Goal: Transaction & Acquisition: Book appointment/travel/reservation

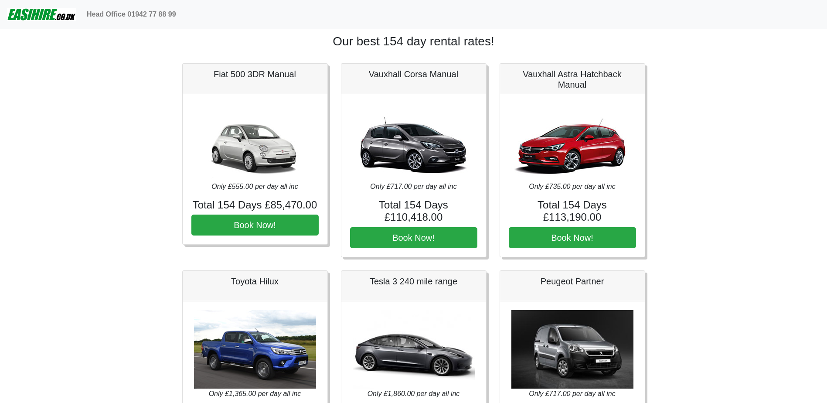
drag, startPoint x: 109, startPoint y: 244, endPoint x: 140, endPoint y: 123, distance: 124.3
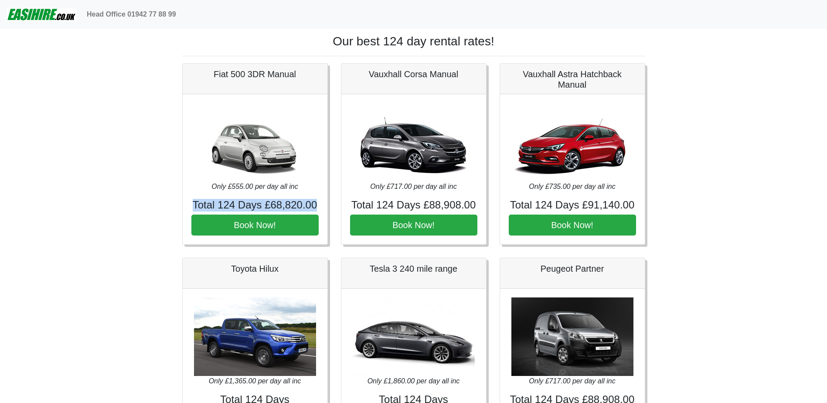
drag, startPoint x: 193, startPoint y: 211, endPoint x: 317, endPoint y: 207, distance: 123.5
click at [317, 207] on h4 "Total 124 Days £68,820.00" at bounding box center [254, 205] width 127 height 13
drag, startPoint x: 320, startPoint y: 205, endPoint x: 197, endPoint y: 196, distance: 123.3
click at [197, 196] on div "Only £555.00 per day all inc Total 124 Days £68,820.00 Book Now!" at bounding box center [255, 169] width 145 height 150
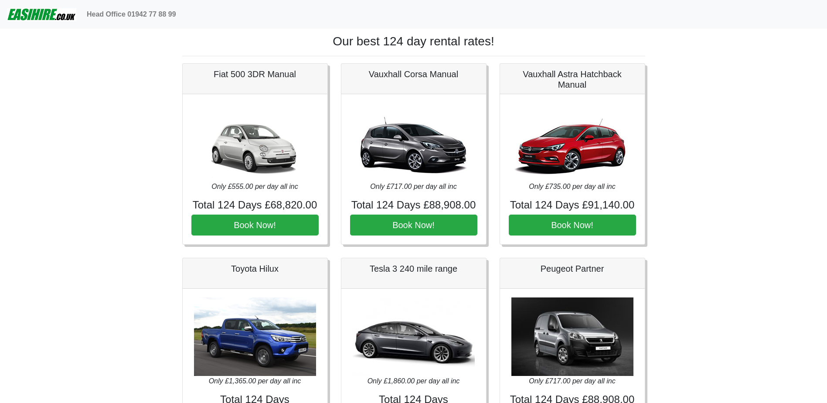
drag, startPoint x: 197, startPoint y: 196, endPoint x: 171, endPoint y: 198, distance: 25.8
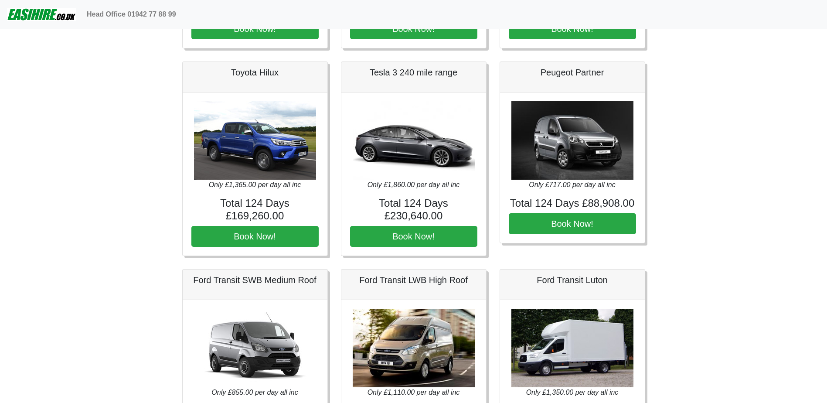
scroll to position [218, 0]
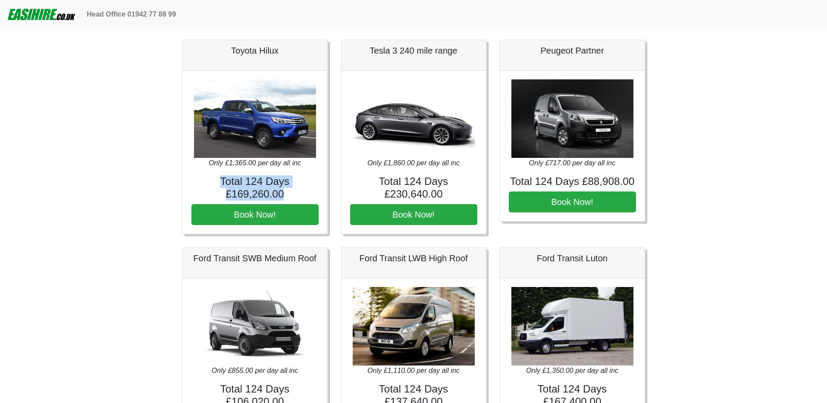
drag, startPoint x: 184, startPoint y: 176, endPoint x: 323, endPoint y: 183, distance: 139.3
click at [323, 183] on div "Only £1,365.00 per day all inc Total 124 Days £169,260.00 Book Now!" at bounding box center [255, 152] width 145 height 163
drag, startPoint x: 377, startPoint y: 188, endPoint x: 461, endPoint y: 196, distance: 85.0
click at [461, 196] on h4 "Total 124 Days £230,640.00" at bounding box center [413, 187] width 127 height 25
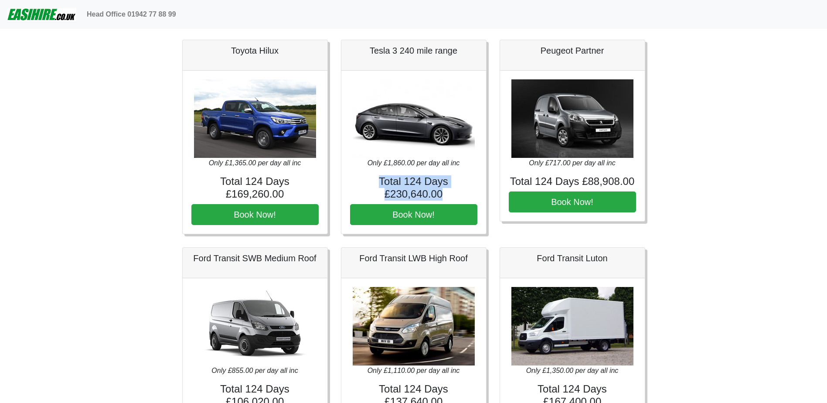
click at [461, 196] on h4 "Total 124 Days £230,640.00" at bounding box center [413, 187] width 127 height 25
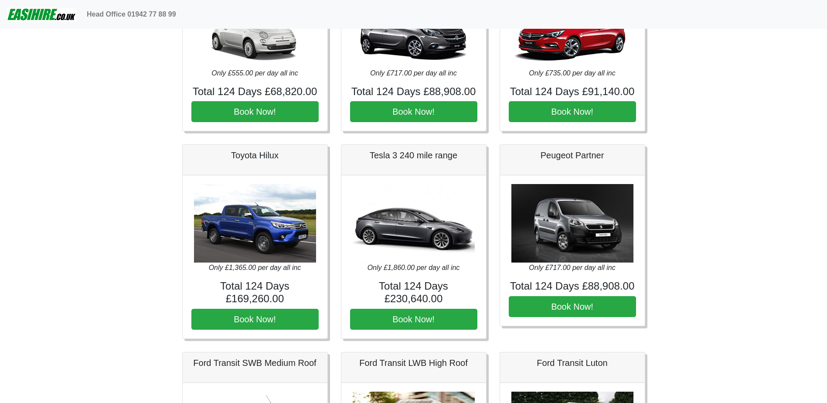
scroll to position [0, 0]
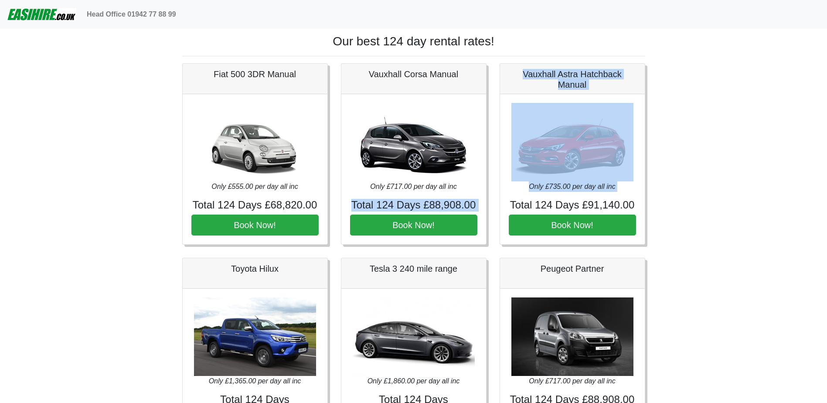
drag, startPoint x: 389, startPoint y: 203, endPoint x: 498, endPoint y: 206, distance: 108.6
drag, startPoint x: 498, startPoint y: 206, endPoint x: 485, endPoint y: 206, distance: 12.2
click at [485, 206] on div "Only £717.00 per day all inc Total 124 Days £88,908.00 Book Now!" at bounding box center [414, 169] width 145 height 150
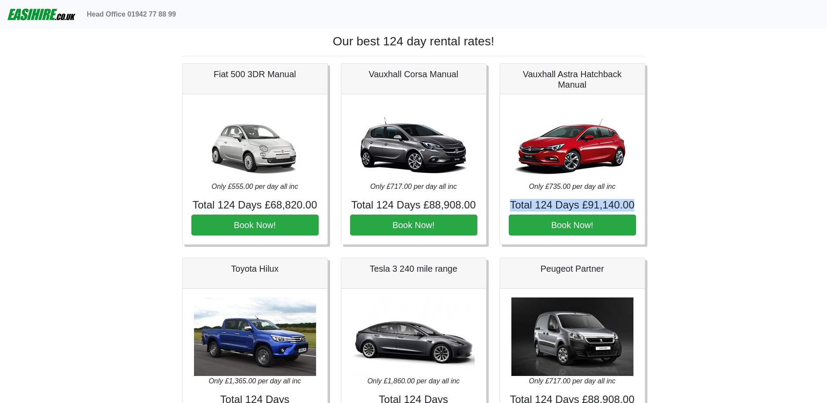
drag, startPoint x: 630, startPoint y: 208, endPoint x: 512, endPoint y: 208, distance: 118.2
click at [512, 208] on h4 "Total 124 Days £91,140.00" at bounding box center [572, 205] width 127 height 13
drag, startPoint x: 476, startPoint y: 204, endPoint x: 342, endPoint y: 208, distance: 134.0
click at [342, 208] on div "Only £717.00 per day all inc Total 124 Days £88,908.00 Book Now!" at bounding box center [414, 169] width 145 height 150
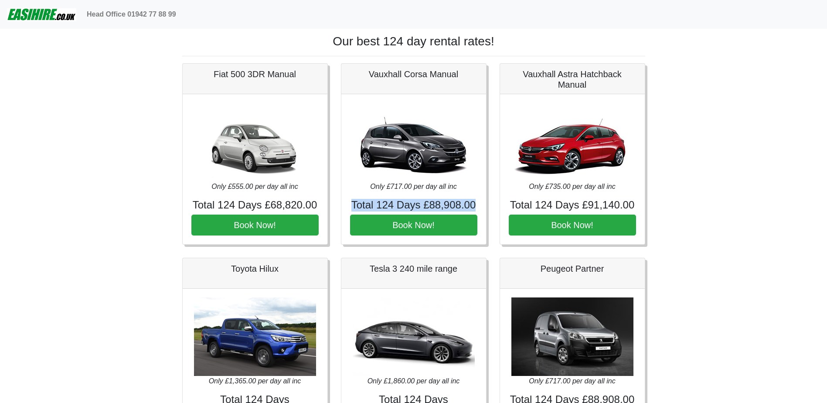
click at [342, 208] on div "Only £717.00 per day all inc Total 124 Days £88,908.00 Book Now!" at bounding box center [414, 169] width 145 height 150
click at [349, 207] on div "Only £717.00 per day all inc Total 124 Days £88,908.00 Book Now!" at bounding box center [414, 169] width 145 height 150
drag, startPoint x: 336, startPoint y: 284, endPoint x: 338, endPoint y: 207, distance: 77.2
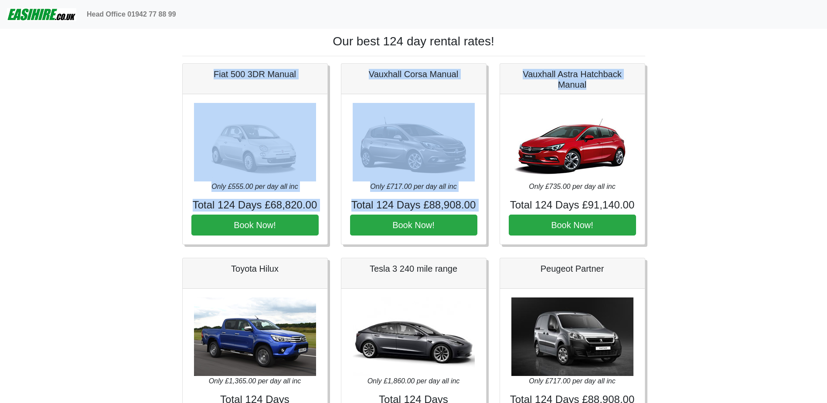
drag, startPoint x: 208, startPoint y: 78, endPoint x: 609, endPoint y: 89, distance: 401.9
click at [609, 89] on h5 "Vauxhall Astra Hatchback Manual" at bounding box center [572, 79] width 127 height 21
drag, startPoint x: 503, startPoint y: 82, endPoint x: 140, endPoint y: 65, distance: 362.9
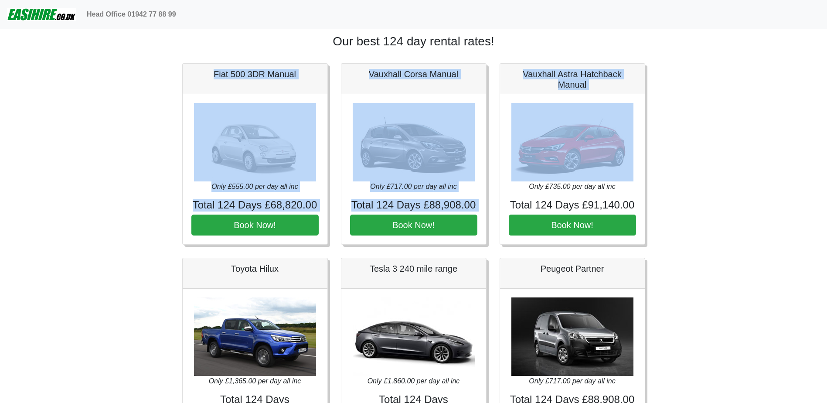
drag, startPoint x: 179, startPoint y: 69, endPoint x: 648, endPoint y: 107, distance: 470.4
drag, startPoint x: 648, startPoint y: 107, endPoint x: 608, endPoint y: 95, distance: 42.4
click at [608, 95] on div "Only £735.00 per day all inc Total 124 Days £91,140.00 Book Now!" at bounding box center [572, 169] width 145 height 150
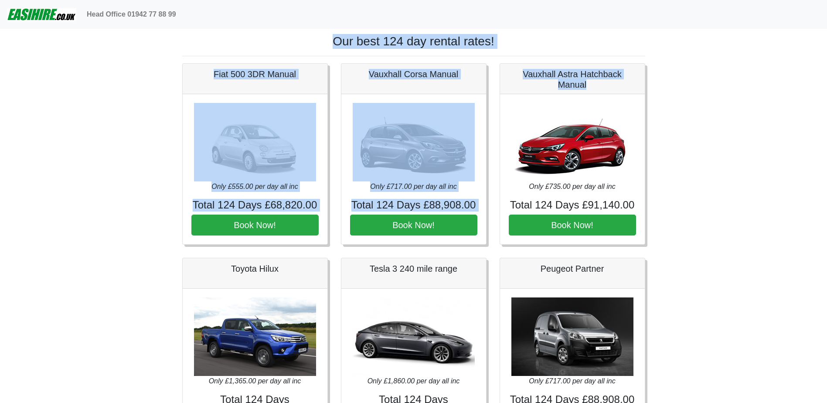
drag, startPoint x: 607, startPoint y: 82, endPoint x: 135, endPoint y: 38, distance: 474.0
drag, startPoint x: 135, startPoint y: 38, endPoint x: 602, endPoint y: 86, distance: 470.1
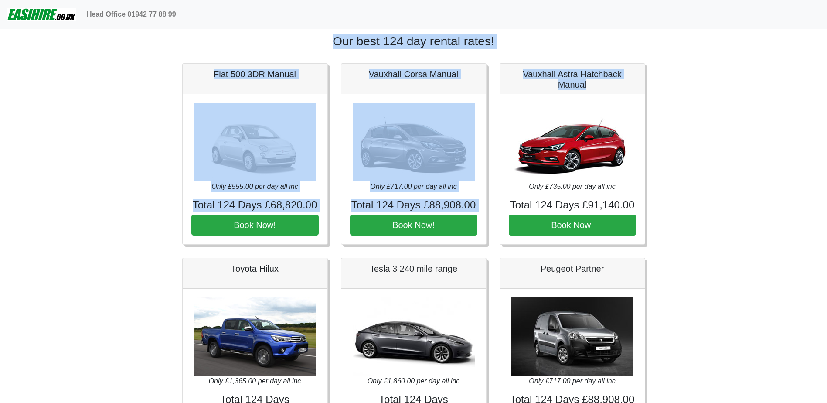
click at [602, 86] on h5 "Vauxhall Astra Hatchback Manual" at bounding box center [572, 79] width 127 height 21
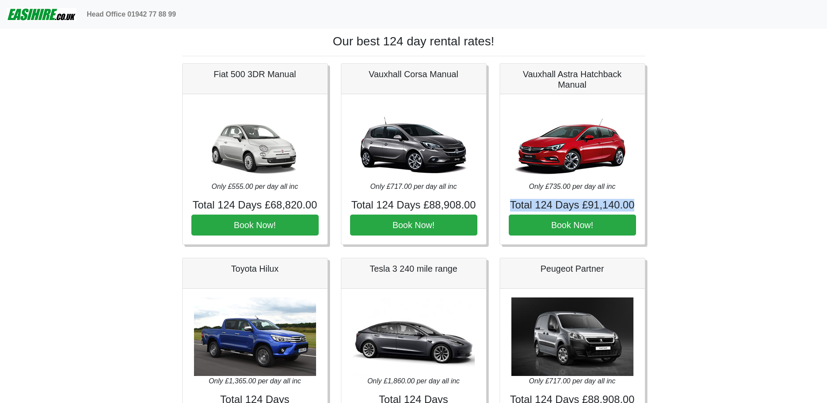
drag, startPoint x: 513, startPoint y: 205, endPoint x: 632, endPoint y: 205, distance: 118.2
click at [632, 205] on h4 "Total 124 Days £91,140.00" at bounding box center [572, 205] width 127 height 13
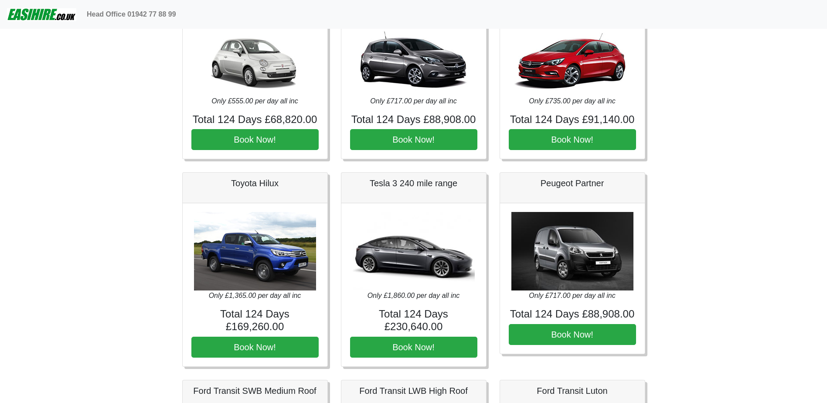
scroll to position [54, 0]
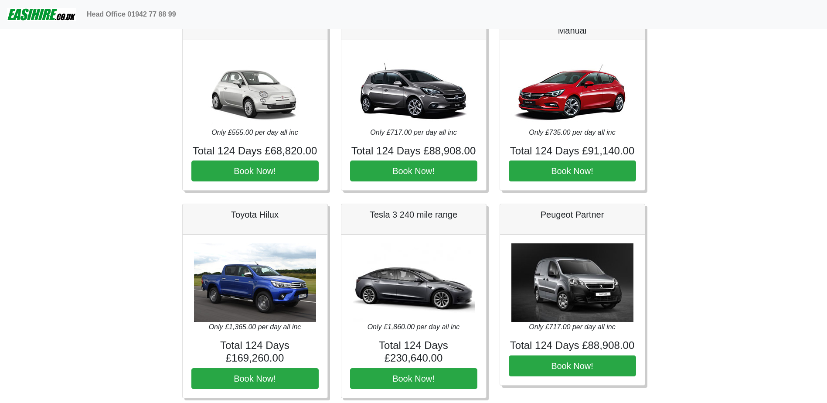
drag, startPoint x: 496, startPoint y: 282, endPoint x: 497, endPoint y: 235, distance: 47.1
drag, startPoint x: 363, startPoint y: 216, endPoint x: 476, endPoint y: 218, distance: 113.0
click at [476, 218] on h5 "Tesla 3 240 mile range" at bounding box center [413, 214] width 127 height 10
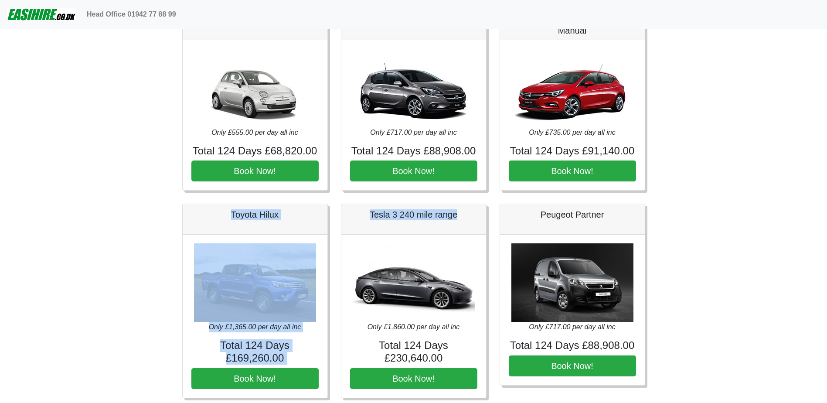
drag, startPoint x: 456, startPoint y: 216, endPoint x: 225, endPoint y: 212, distance: 230.8
click at [225, 212] on h5 "Toyota Hilux" at bounding box center [254, 214] width 127 height 10
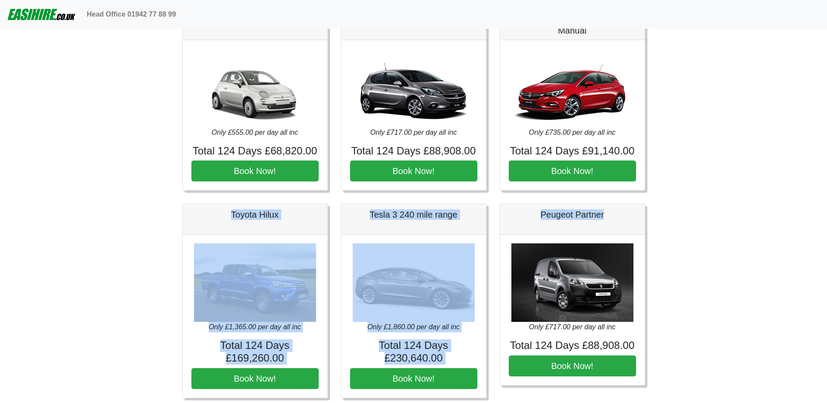
drag, startPoint x: 276, startPoint y: 209, endPoint x: 634, endPoint y: 206, distance: 358.1
click at [634, 206] on div "Peugeot Partner" at bounding box center [572, 219] width 145 height 31
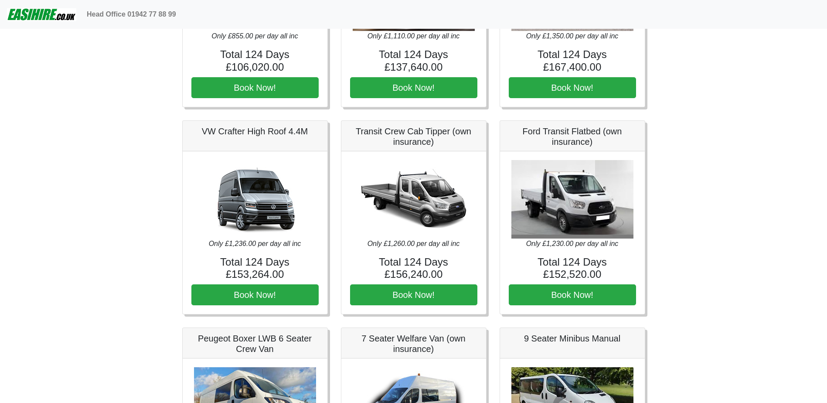
scroll to position [0, 0]
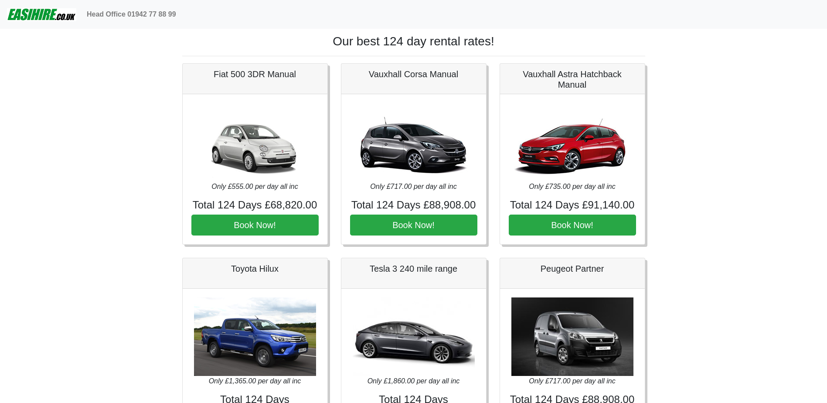
drag, startPoint x: 154, startPoint y: 267, endPoint x: 255, endPoint y: 10, distance: 276.7
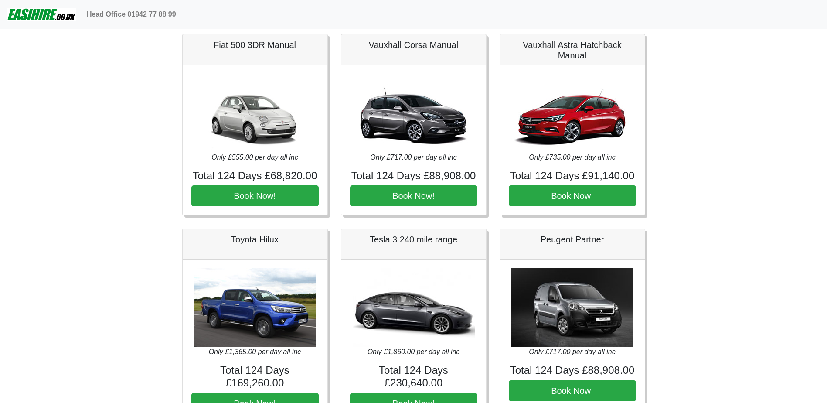
scroll to position [44, 0]
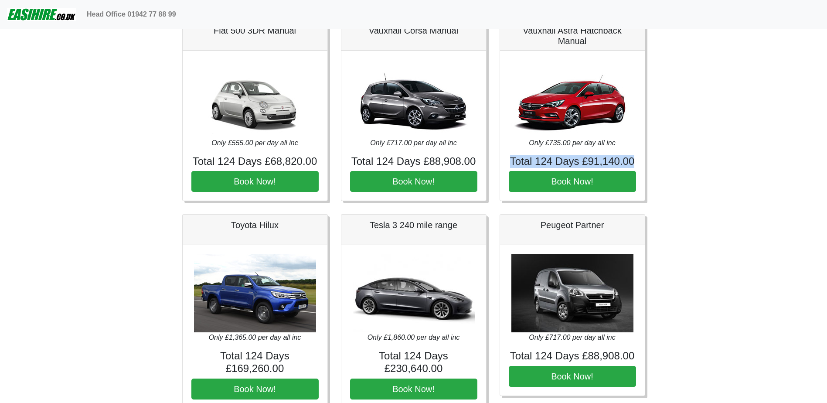
drag, startPoint x: 633, startPoint y: 163, endPoint x: 511, endPoint y: 162, distance: 122.6
click at [511, 162] on h4 "Total 124 Days £91,140.00" at bounding box center [572, 161] width 127 height 13
drag, startPoint x: 511, startPoint y: 161, endPoint x: 630, endPoint y: 159, distance: 119.1
click at [630, 159] on h4 "Total 124 Days £91,140.00" at bounding box center [572, 161] width 127 height 13
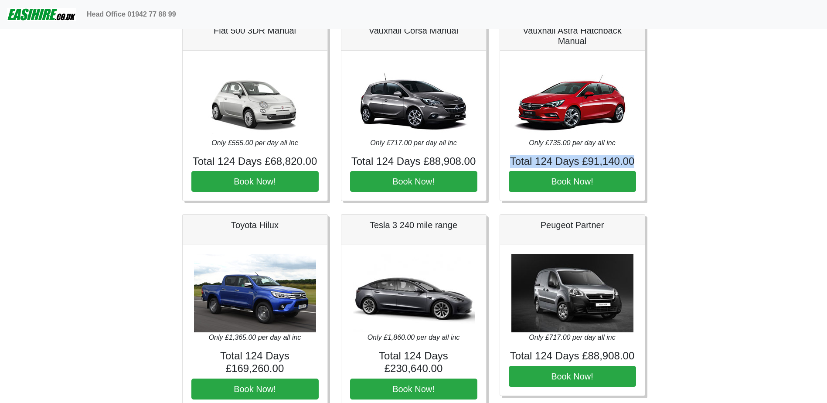
click at [630, 159] on h4 "Total 124 Days £91,140.00" at bounding box center [572, 161] width 127 height 13
drag, startPoint x: 207, startPoint y: 146, endPoint x: 299, endPoint y: 146, distance: 91.6
click at [299, 146] on p "Only £555.00 per day all inc" at bounding box center [254, 143] width 127 height 10
drag, startPoint x: 306, startPoint y: 146, endPoint x: 203, endPoint y: 146, distance: 102.9
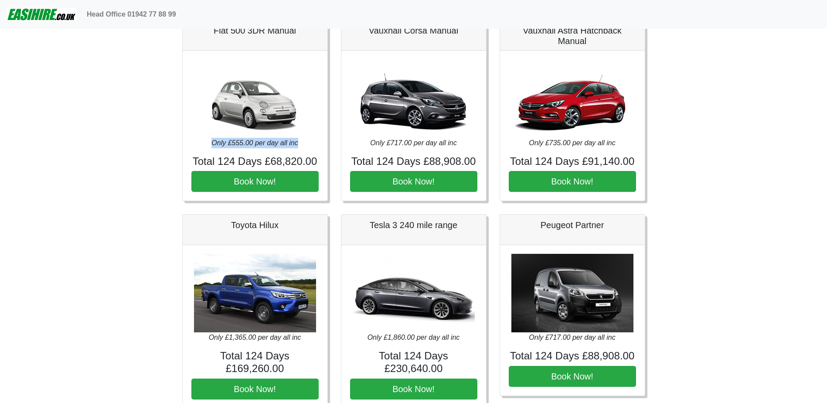
click at [203, 146] on p "Only £555.00 per day all inc" at bounding box center [254, 143] width 127 height 10
drag, startPoint x: 203, startPoint y: 146, endPoint x: 176, endPoint y: 155, distance: 28.0
click at [203, 146] on p "Only £555.00 per day all inc" at bounding box center [254, 143] width 127 height 10
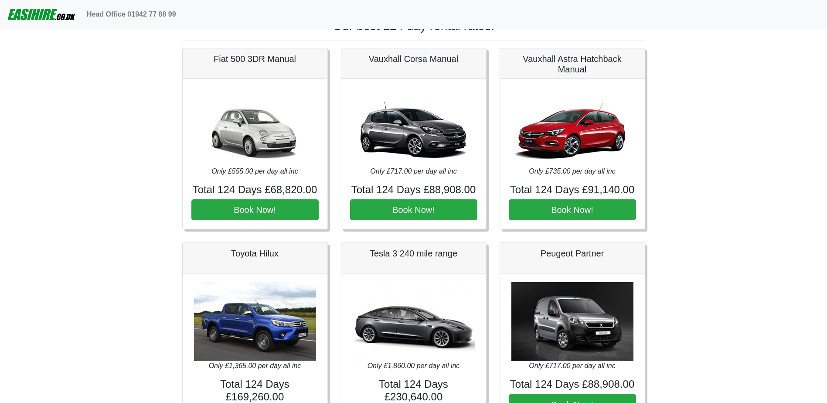
scroll to position [0, 0]
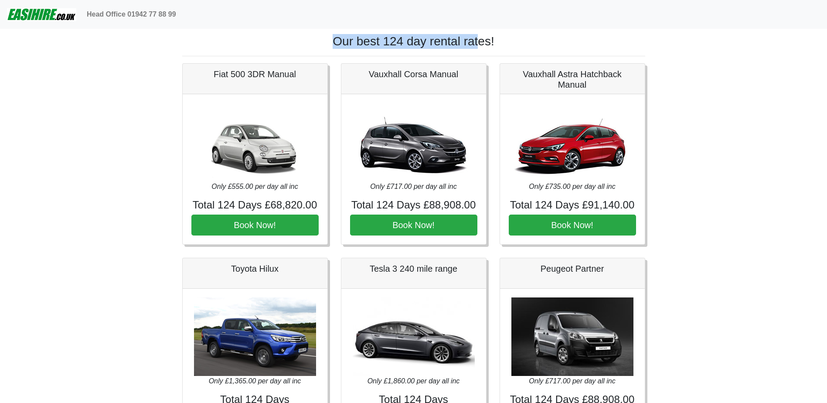
drag, startPoint x: 326, startPoint y: 41, endPoint x: 484, endPoint y: 41, distance: 157.9
click at [484, 41] on h1 "Our best 124 day rental rates!" at bounding box center [413, 41] width 463 height 15
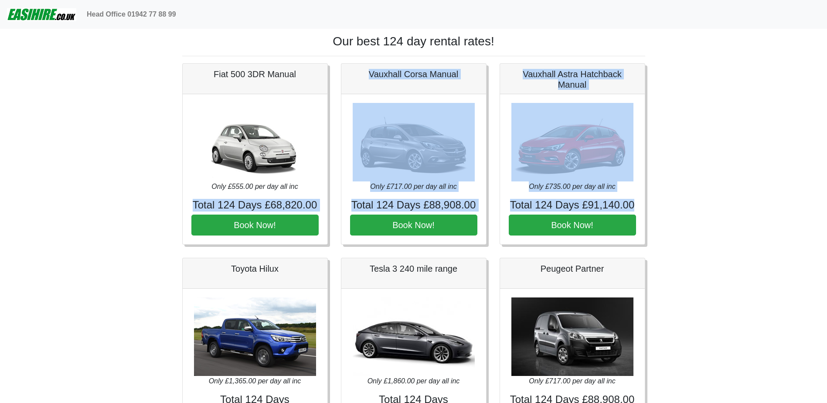
drag, startPoint x: 643, startPoint y: 208, endPoint x: 187, endPoint y: 204, distance: 455.8
click at [187, 204] on div "Only £555.00 per day all inc Total 124 Days £68,820.00 Book Now!" at bounding box center [255, 169] width 145 height 150
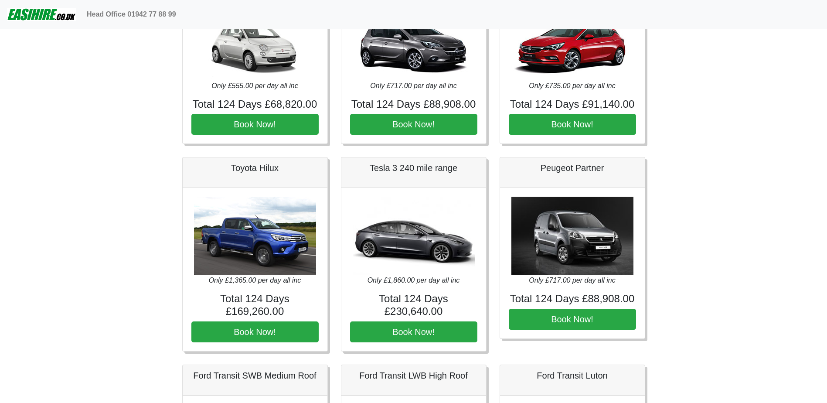
drag, startPoint x: 136, startPoint y: 304, endPoint x: 136, endPoint y: 248, distance: 56.7
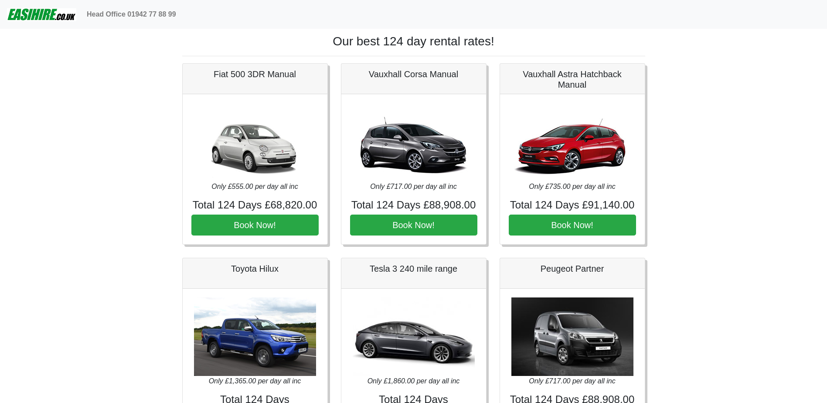
drag, startPoint x: 136, startPoint y: 306, endPoint x: 125, endPoint y: 141, distance: 165.6
drag, startPoint x: 195, startPoint y: 206, endPoint x: 317, endPoint y: 202, distance: 122.2
click at [317, 202] on h4 "Total 124 Days £68,820.00" at bounding box center [254, 205] width 127 height 13
drag, startPoint x: 318, startPoint y: 204, endPoint x: 194, endPoint y: 205, distance: 123.9
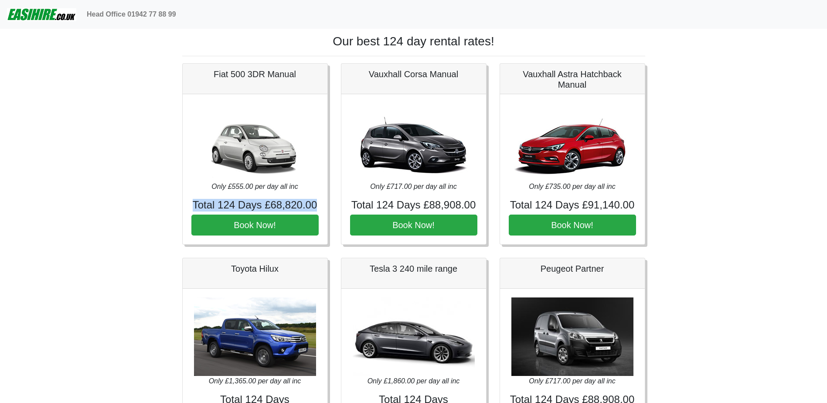
click at [194, 205] on h4 "Total 124 Days £68,820.00" at bounding box center [254, 205] width 127 height 13
drag, startPoint x: 99, startPoint y: 98, endPoint x: 100, endPoint y: 82, distance: 16.6
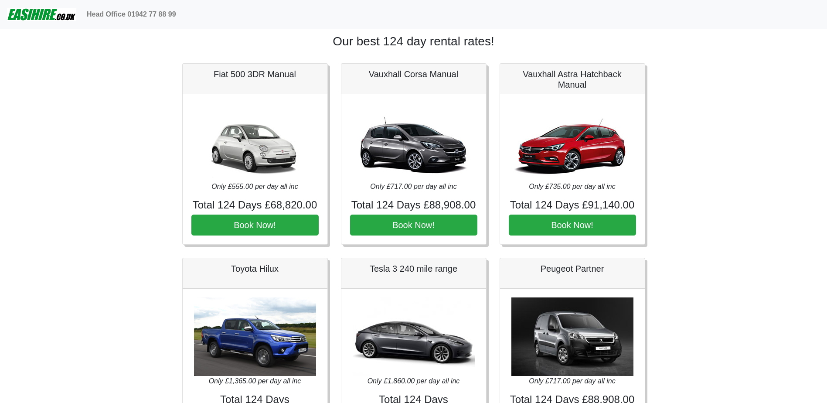
drag, startPoint x: 113, startPoint y: 289, endPoint x: 119, endPoint y: 114, distance: 175.0
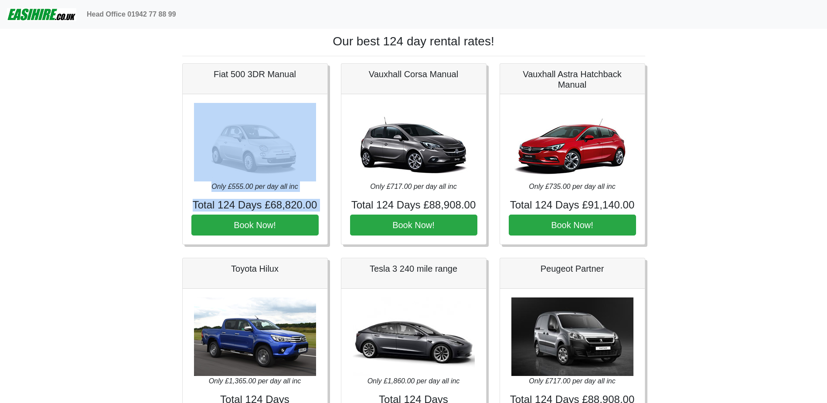
drag, startPoint x: 224, startPoint y: 213, endPoint x: 116, endPoint y: 171, distance: 115.2
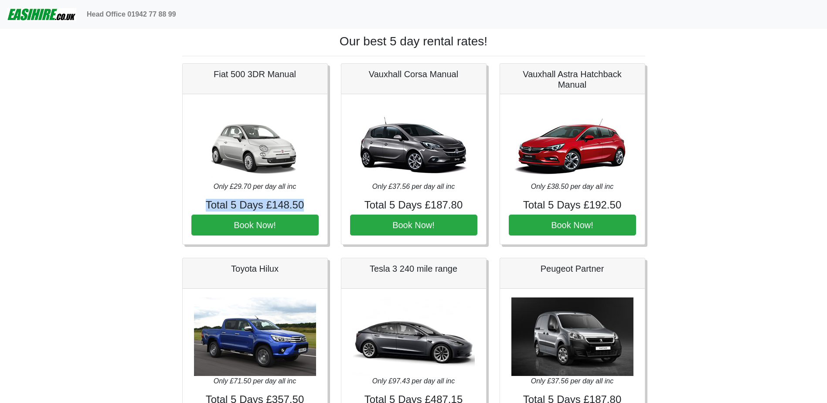
drag, startPoint x: 154, startPoint y: 195, endPoint x: 327, endPoint y: 207, distance: 173.1
click at [327, 207] on div "Only £29.70 per day all inc Total 5 Days £148.50 Book Now!" at bounding box center [255, 169] width 145 height 150
drag, startPoint x: 309, startPoint y: 203, endPoint x: 208, endPoint y: 187, distance: 101.6
click at [208, 187] on div "Only £29.70 per day all inc Total 5 Days £148.50 Book Now!" at bounding box center [255, 169] width 145 height 150
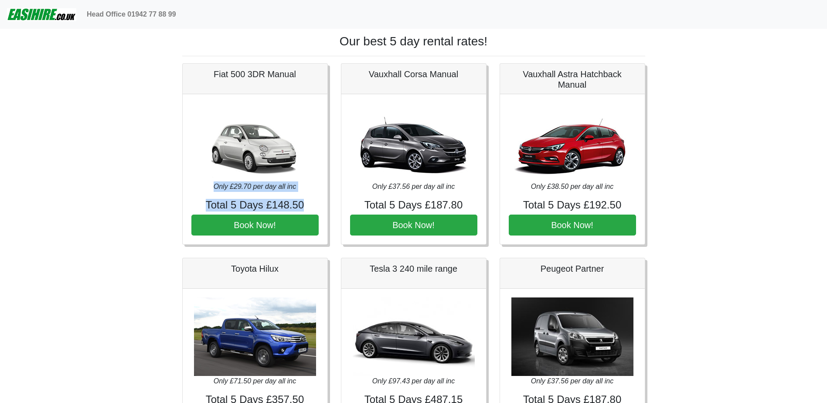
click at [208, 187] on p "Only £29.70 per day all inc" at bounding box center [254, 186] width 127 height 10
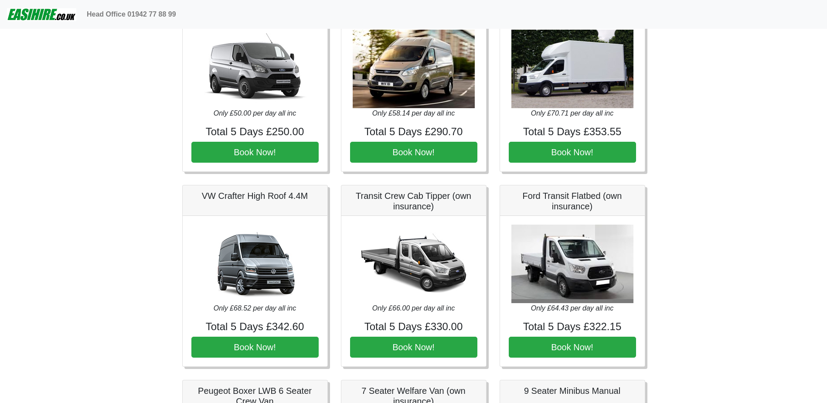
scroll to position [480, 0]
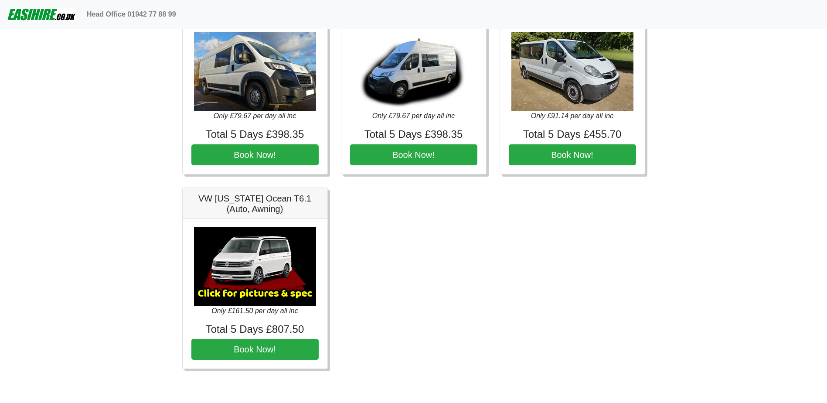
drag, startPoint x: 131, startPoint y: 189, endPoint x: 128, endPoint y: 276, distance: 87.3
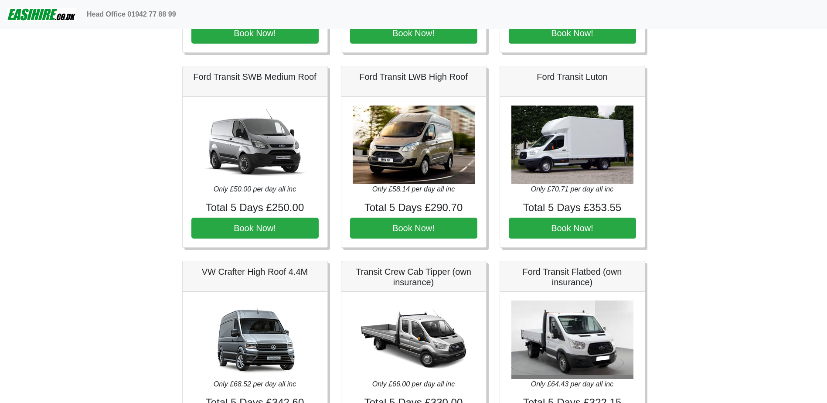
scroll to position [0, 0]
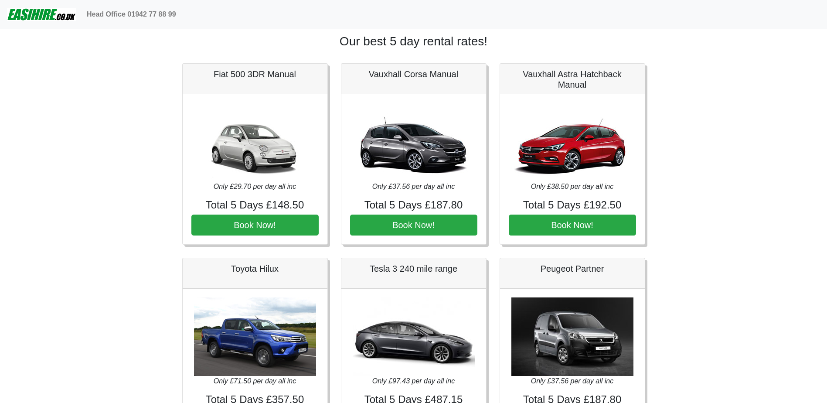
drag, startPoint x: 128, startPoint y: 276, endPoint x: 119, endPoint y: 138, distance: 138.5
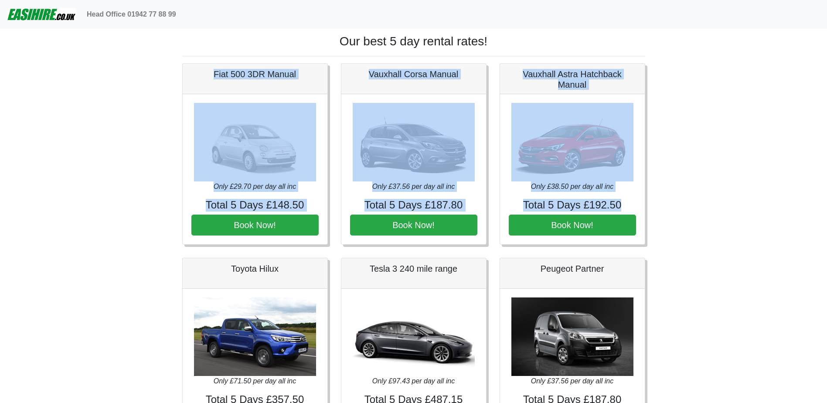
drag, startPoint x: 198, startPoint y: 75, endPoint x: 660, endPoint y: 210, distance: 480.9
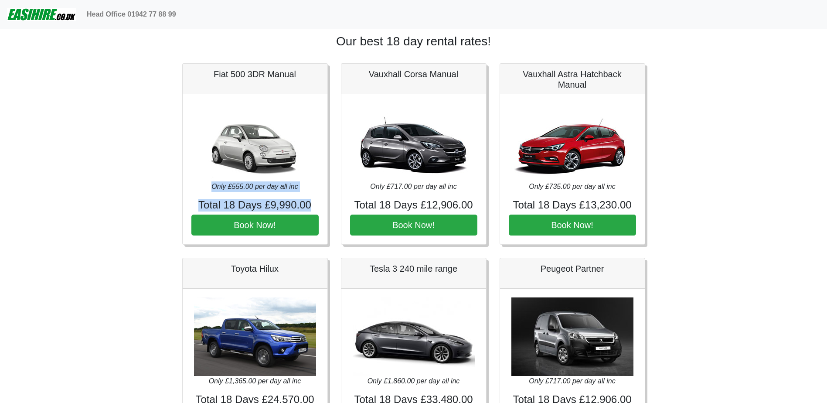
drag, startPoint x: 236, startPoint y: 188, endPoint x: 310, endPoint y: 202, distance: 75.5
click at [310, 202] on div "Only £555.00 per day all inc Total 18 Days £9,990.00 Book Now!" at bounding box center [255, 169] width 145 height 150
click at [310, 202] on h4 "Total 18 Days £9,990.00" at bounding box center [254, 205] width 127 height 13
drag, startPoint x: 150, startPoint y: 281, endPoint x: 157, endPoint y: 181, distance: 99.7
drag, startPoint x: 158, startPoint y: 180, endPoint x: 131, endPoint y: 113, distance: 72.3
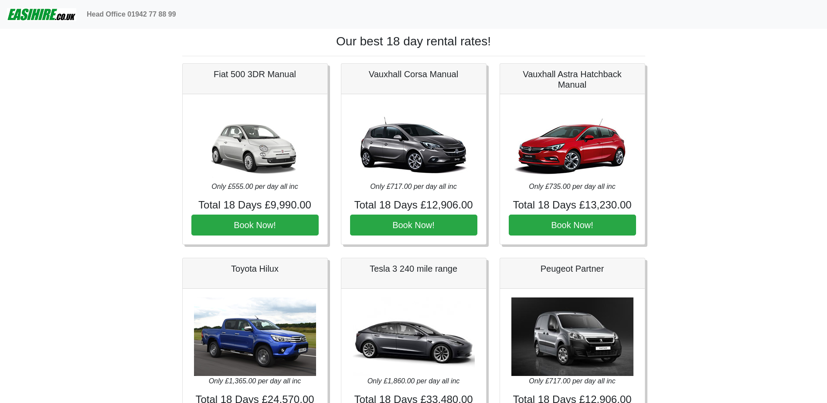
drag, startPoint x: 79, startPoint y: 319, endPoint x: 101, endPoint y: 142, distance: 178.5
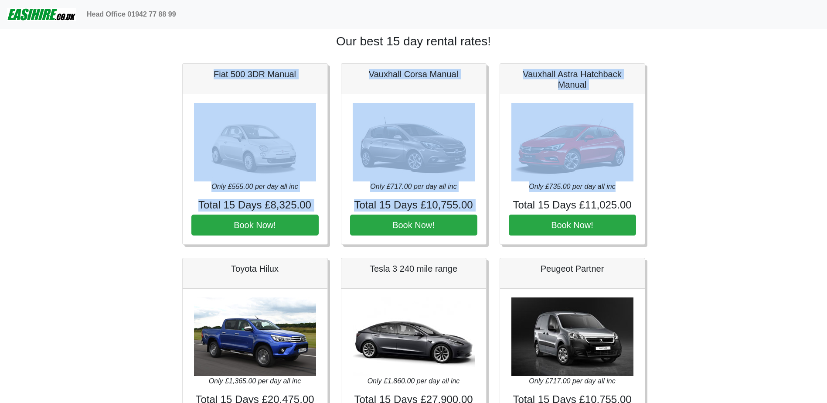
drag, startPoint x: 214, startPoint y: 72, endPoint x: 649, endPoint y: 188, distance: 450.4
click at [649, 188] on div "Vauxhall Astra Hatchback Manual Only £735.00 per day all inc Total 15 Days £11,…" at bounding box center [572, 154] width 159 height 182
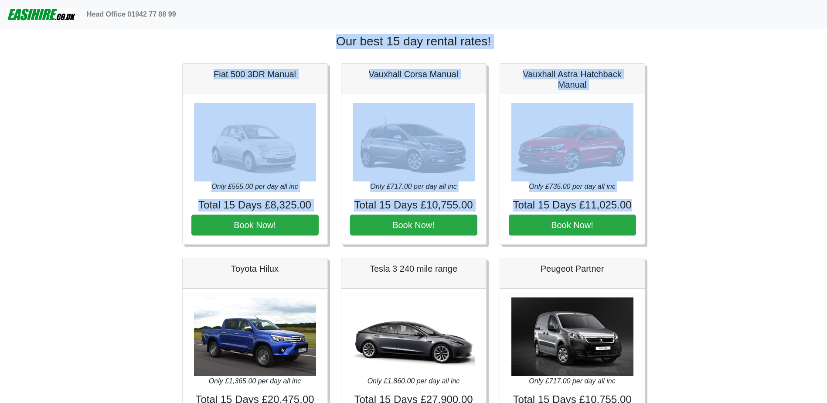
drag, startPoint x: 652, startPoint y: 204, endPoint x: 132, endPoint y: 50, distance: 542.0
drag, startPoint x: 171, startPoint y: 62, endPoint x: 630, endPoint y: 213, distance: 483.2
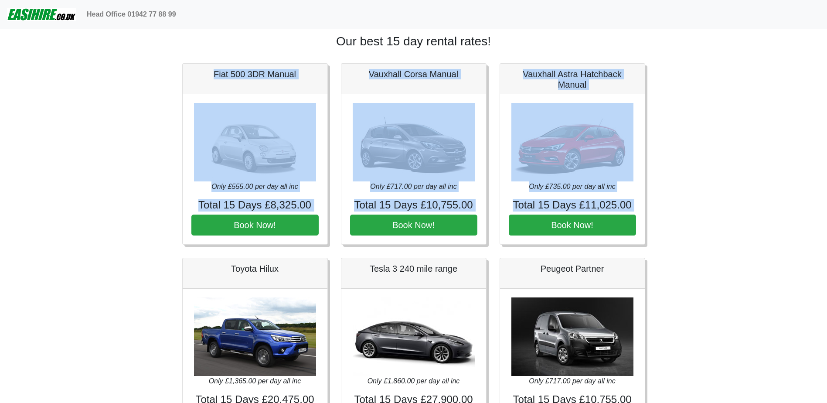
click at [630, 213] on div "Only £735.00 per day all inc Total 15 Days £11,025.00 Book Now!" at bounding box center [572, 169] width 145 height 150
